Goal: Task Accomplishment & Management: Manage account settings

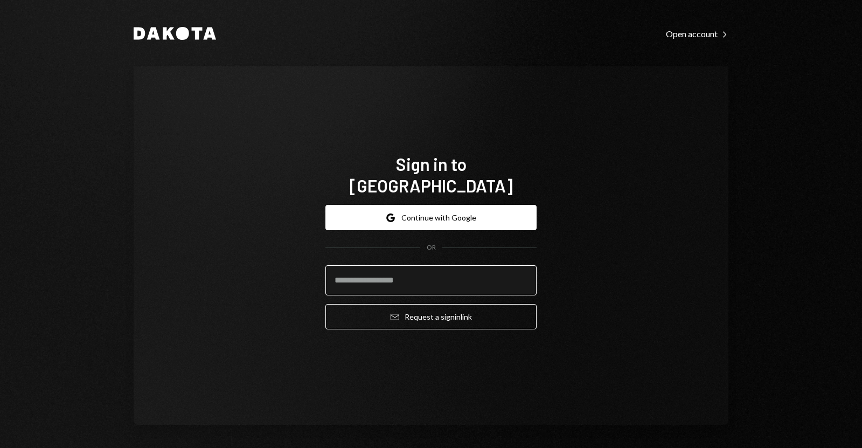
drag, startPoint x: 0, startPoint y: 0, endPoint x: 391, endPoint y: 266, distance: 472.8
click at [391, 266] on input "email" at bounding box center [430, 280] width 211 height 30
type input "**********"
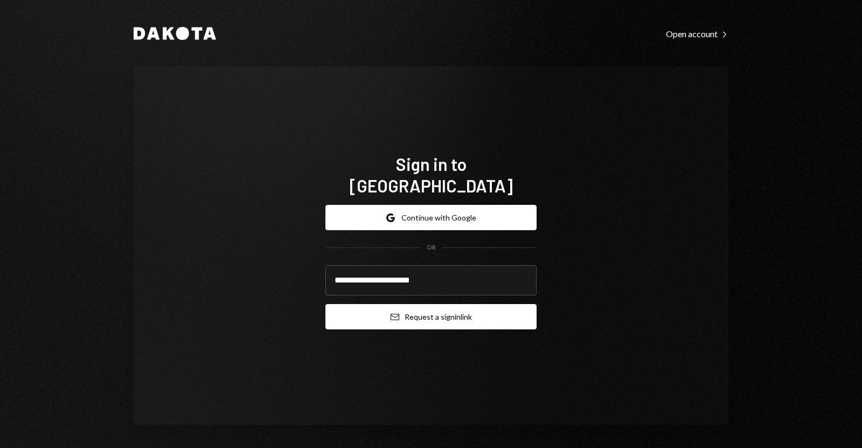
click at [405, 306] on button "Email Request a sign in link" at bounding box center [430, 316] width 211 height 25
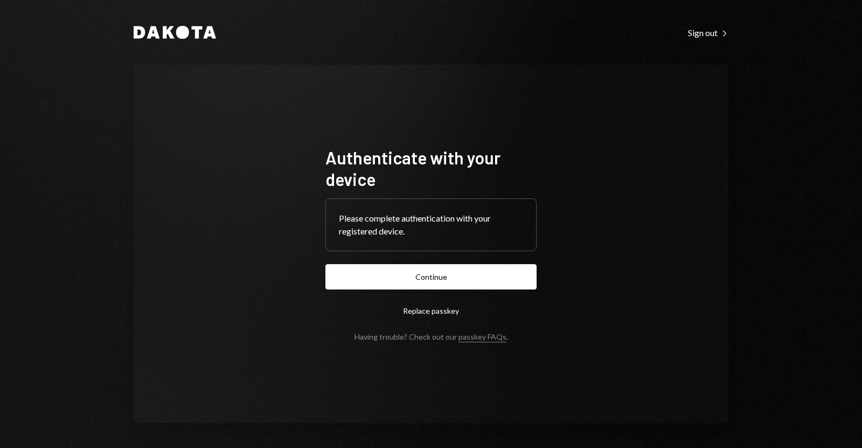
click at [377, 233] on div "Please complete authentication with your registered device." at bounding box center [431, 225] width 184 height 26
click at [385, 265] on button "Continue" at bounding box center [430, 276] width 211 height 25
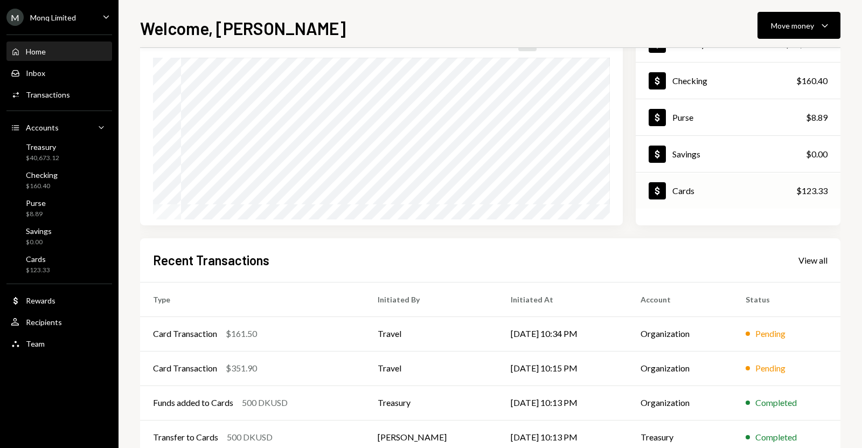
scroll to position [150, 0]
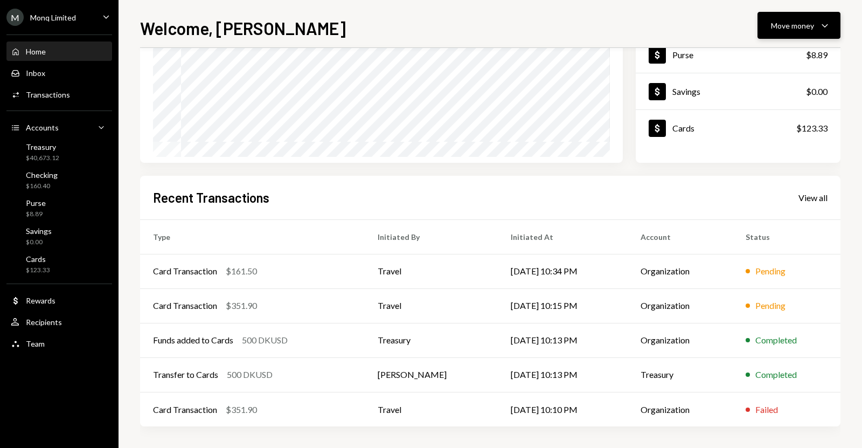
click at [769, 35] on button "Move money Caret Down" at bounding box center [798, 25] width 83 height 27
click at [773, 74] on div "Convert Transfer" at bounding box center [782, 82] width 108 height 24
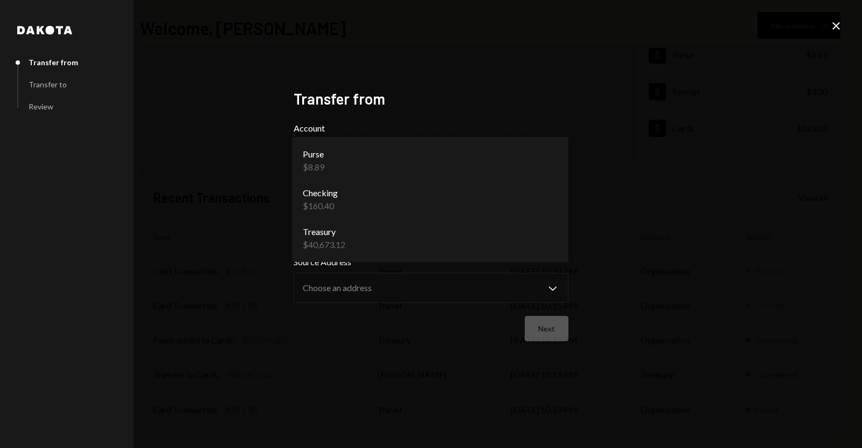
click at [532, 161] on body "M Monq Limited Caret Down Home Home Inbox Inbox Activities Transactions Account…" at bounding box center [431, 224] width 862 height 448
click at [569, 109] on div "**********" at bounding box center [431, 224] width 301 height 295
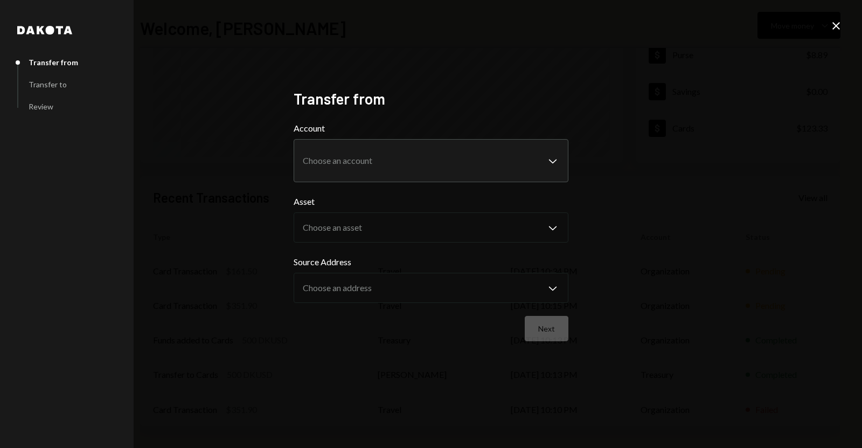
click at [144, 103] on div "**********" at bounding box center [431, 224] width 862 height 448
click at [833, 24] on icon "Close" at bounding box center [836, 25] width 13 height 13
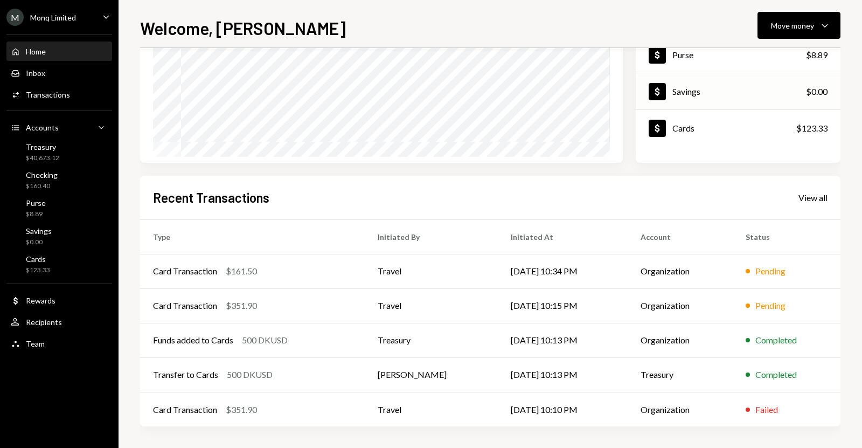
scroll to position [0, 0]
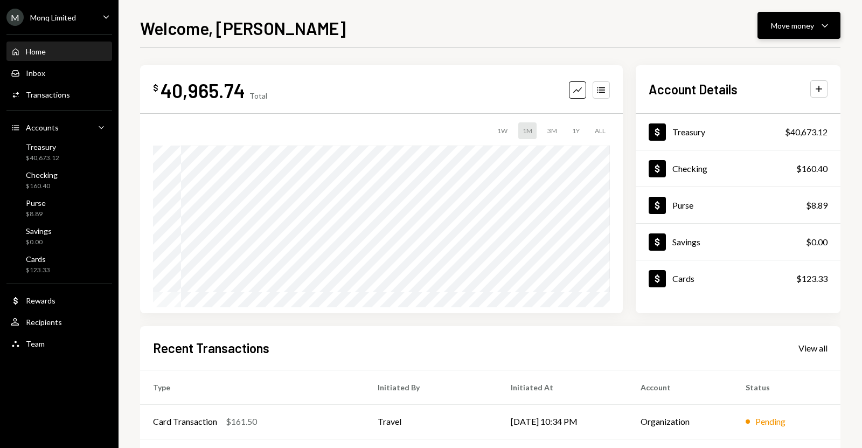
click at [804, 32] on button "Move money Caret Down" at bounding box center [798, 25] width 83 height 27
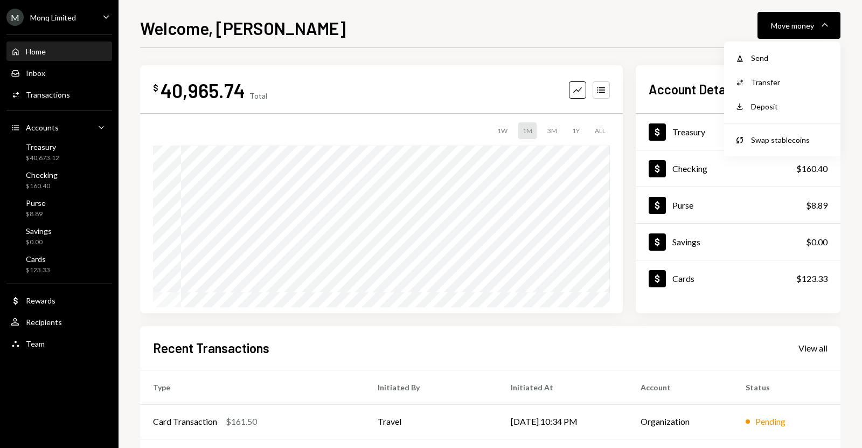
click at [670, 62] on div "$ 40,965.74 Total Graph Accounts 1W 1M 3M 1Y ALL $40,965.74 [DATE] Account Deta…" at bounding box center [490, 323] width 700 height 551
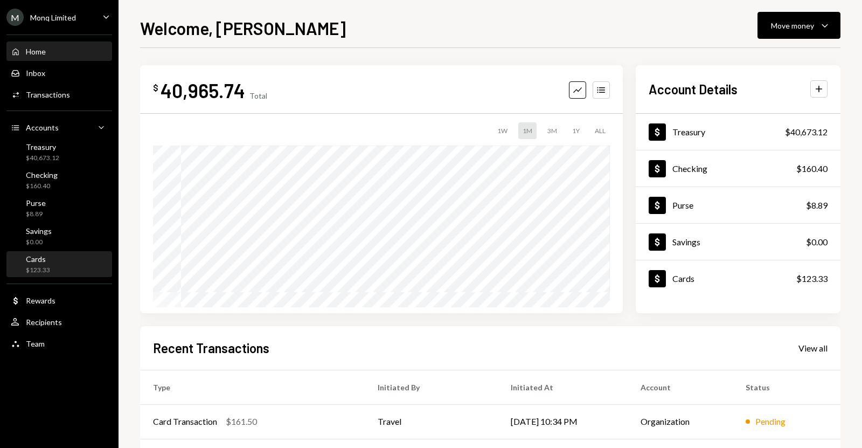
click at [51, 268] on div "Cards $123.33" at bounding box center [59, 264] width 97 height 20
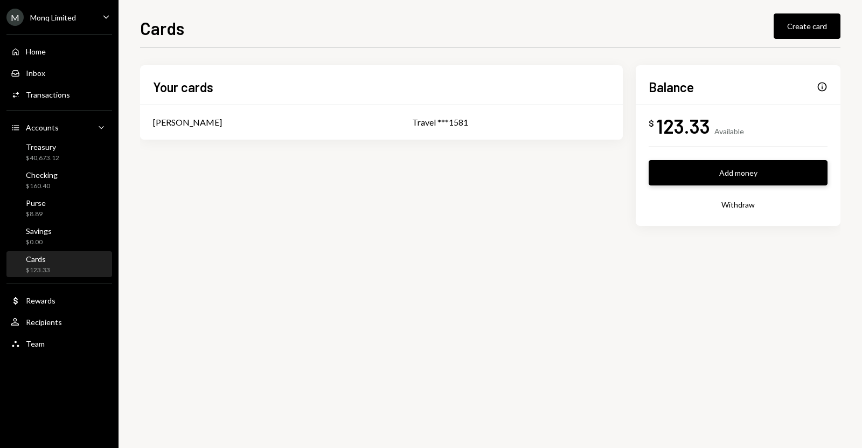
click at [774, 168] on button "Add money" at bounding box center [738, 172] width 179 height 25
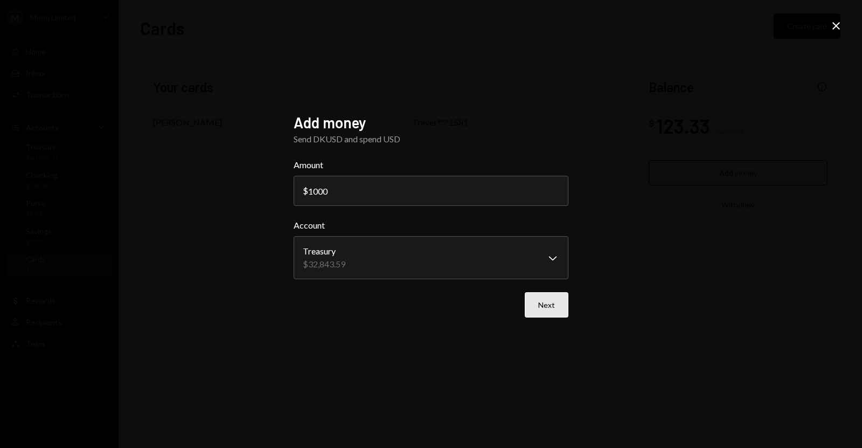
type input "1000"
click at [548, 296] on button "Next" at bounding box center [547, 304] width 44 height 25
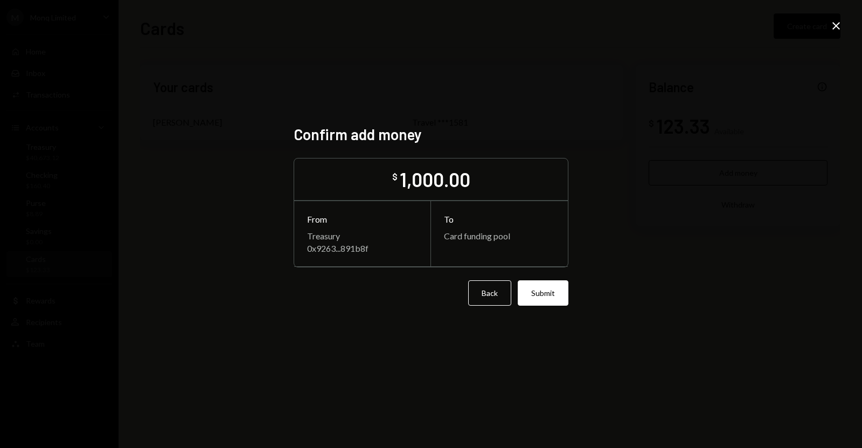
click at [548, 296] on button "Submit" at bounding box center [543, 292] width 51 height 25
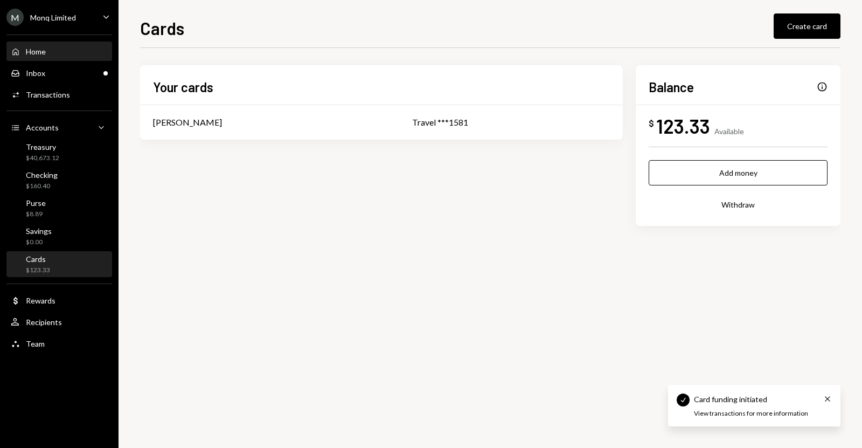
click at [34, 53] on div "Home" at bounding box center [36, 51] width 20 height 9
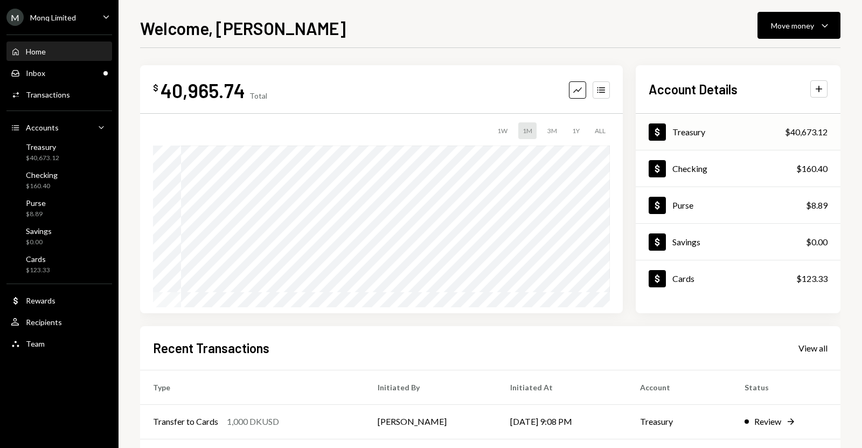
click at [736, 141] on div "Dollar Treasury $40,673.12" at bounding box center [738, 132] width 205 height 35
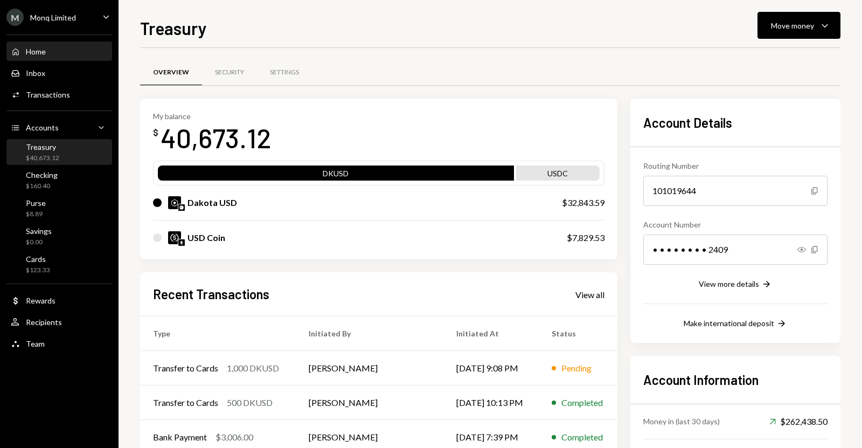
click at [60, 53] on div "Home Home" at bounding box center [59, 52] width 97 height 10
